Goal: Task Accomplishment & Management: Manage account settings

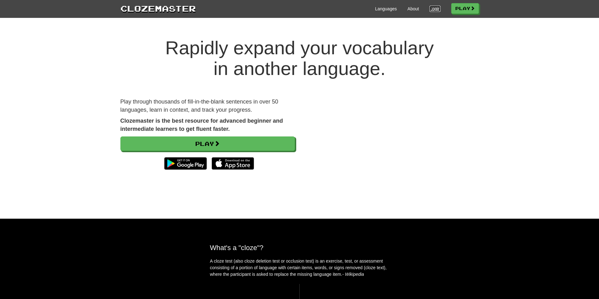
click at [429, 10] on link "Login" at bounding box center [434, 9] width 11 height 6
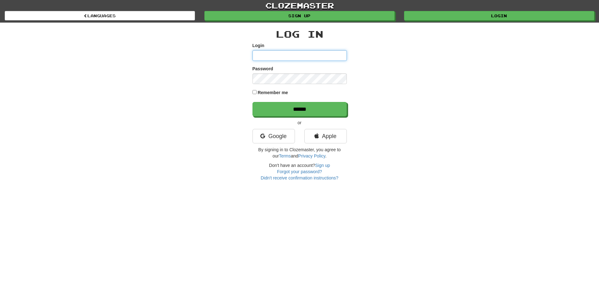
click at [271, 55] on input "Login" at bounding box center [299, 55] width 94 height 11
type input "**********"
click at [252, 102] on input "******" at bounding box center [299, 109] width 94 height 14
